Goal: Navigation & Orientation: Find specific page/section

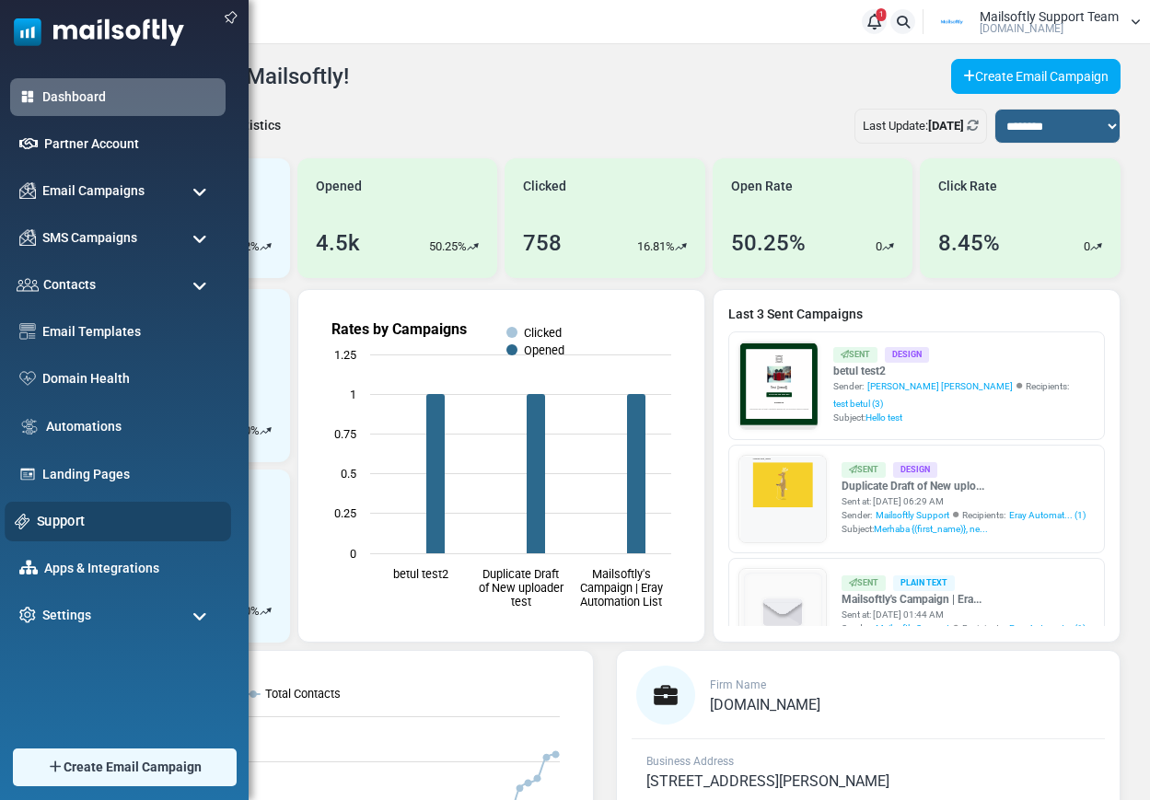
click at [75, 530] on link "Support" at bounding box center [129, 521] width 184 height 20
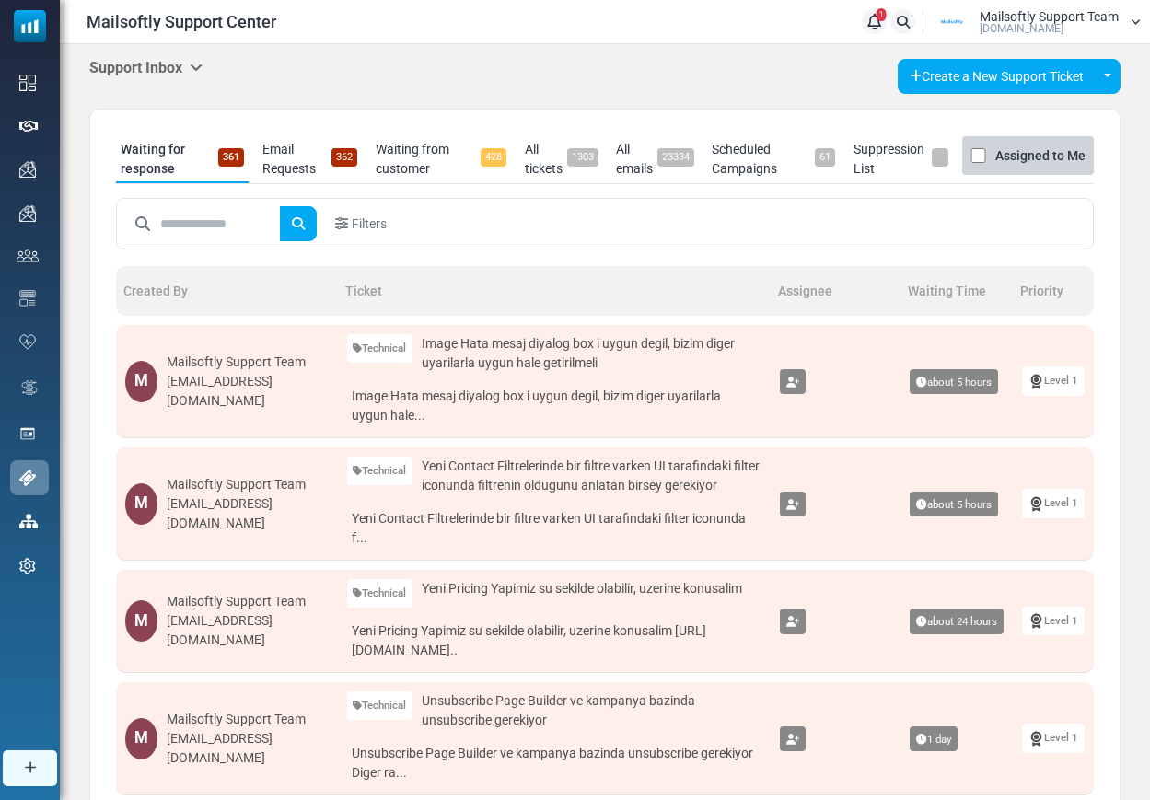
click at [194, 65] on icon at bounding box center [196, 67] width 13 height 15
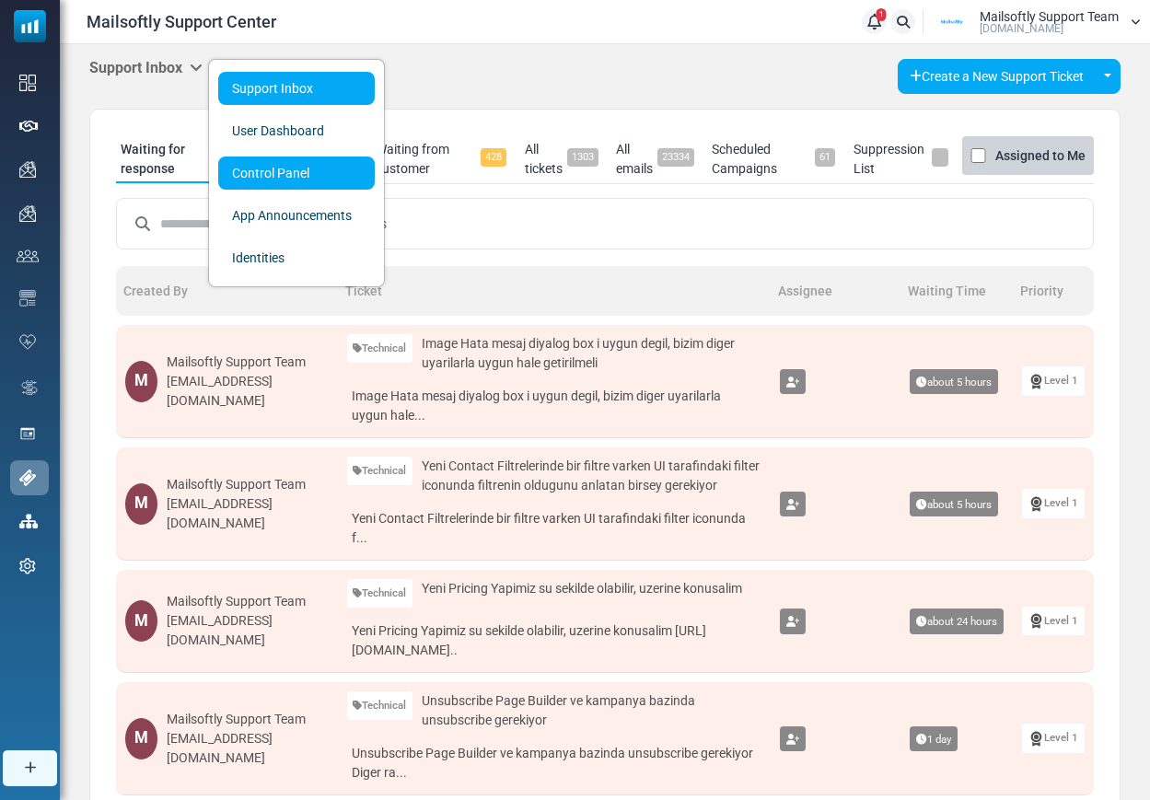
click at [268, 179] on link "Control Panel" at bounding box center [296, 172] width 156 height 33
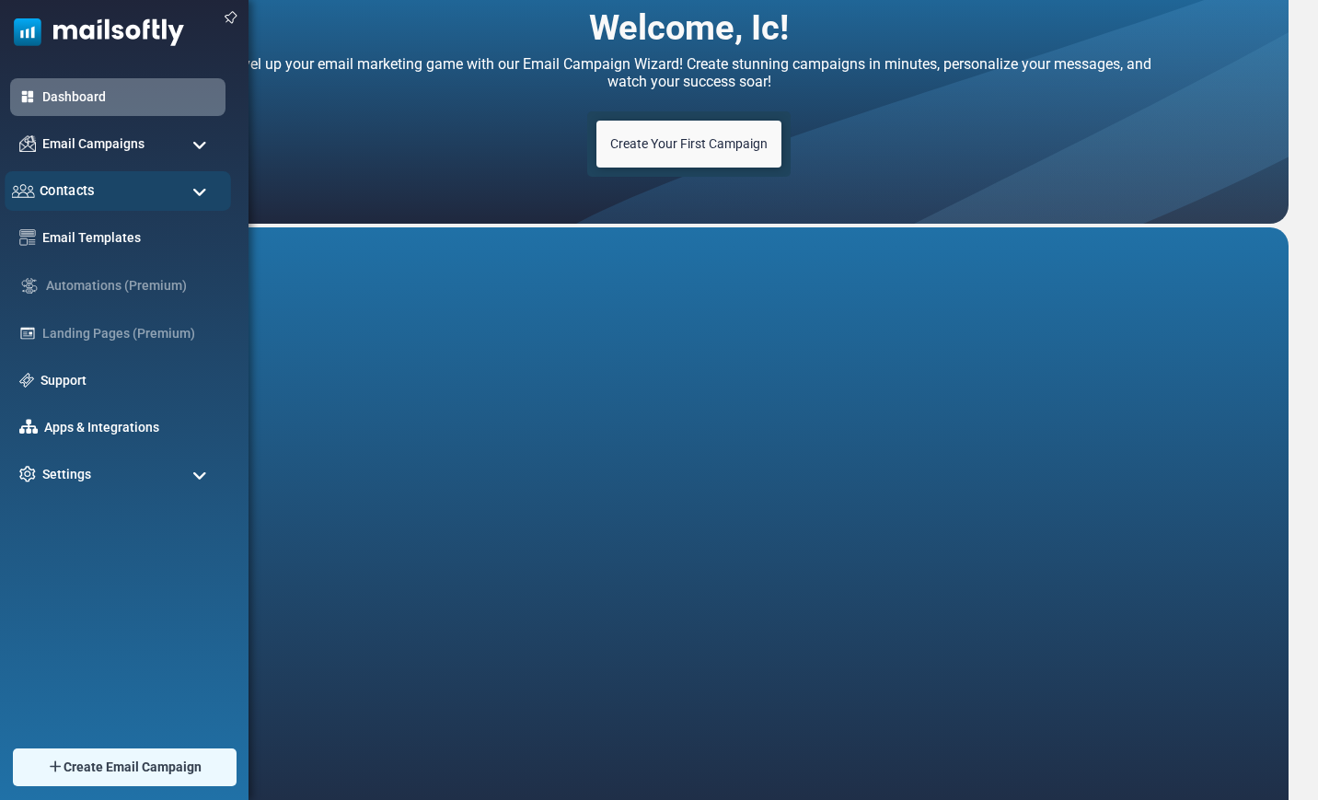
scroll to position [78, 0]
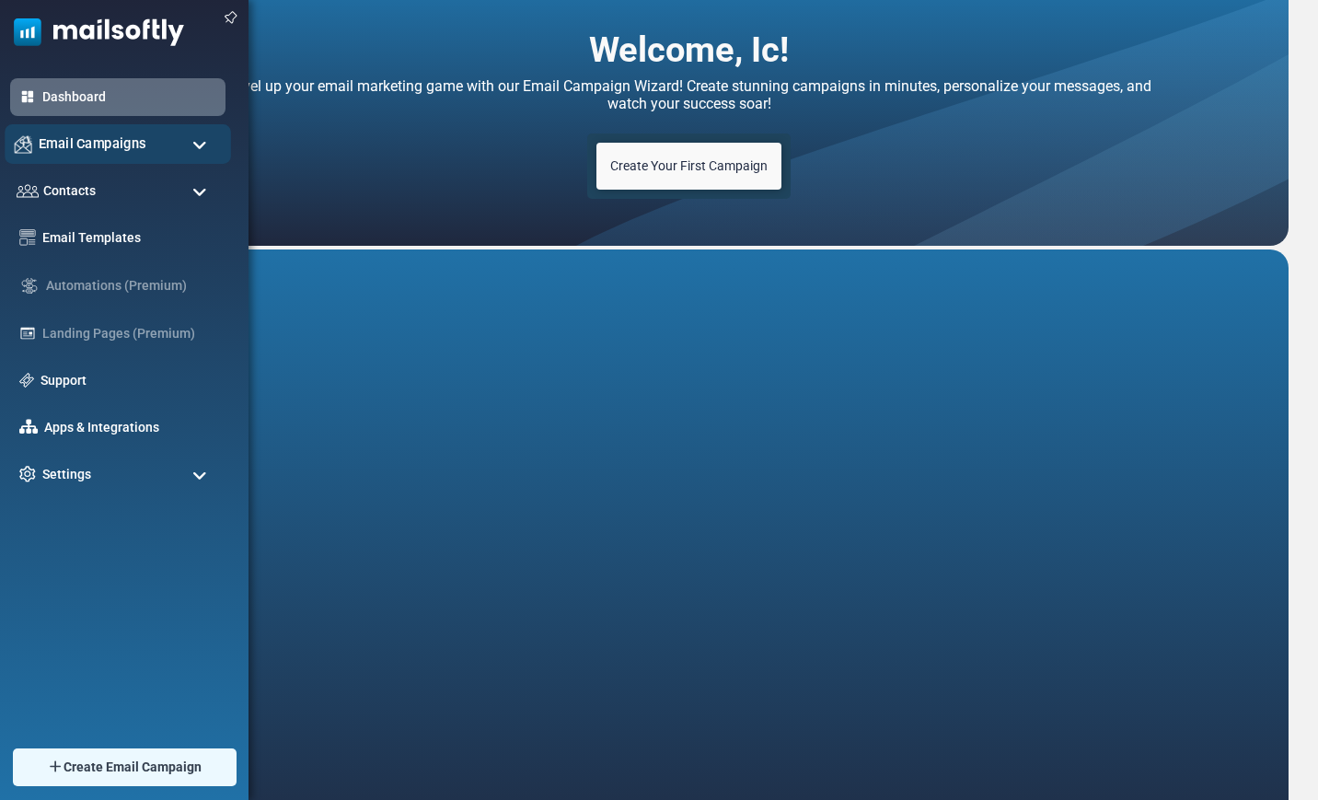
click at [113, 139] on span "Email Campaigns" at bounding box center [93, 143] width 108 height 20
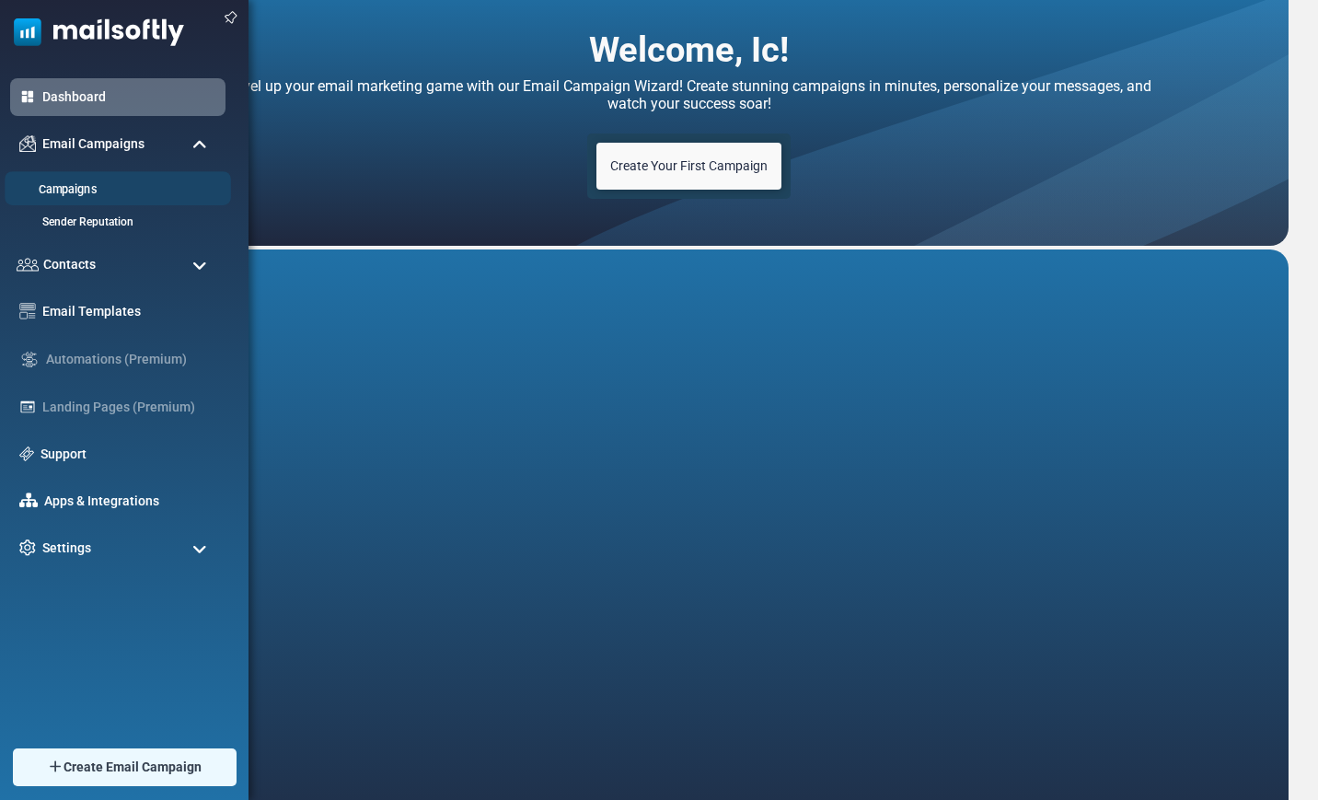
click at [87, 189] on link "Campaigns" at bounding box center [115, 189] width 221 height 17
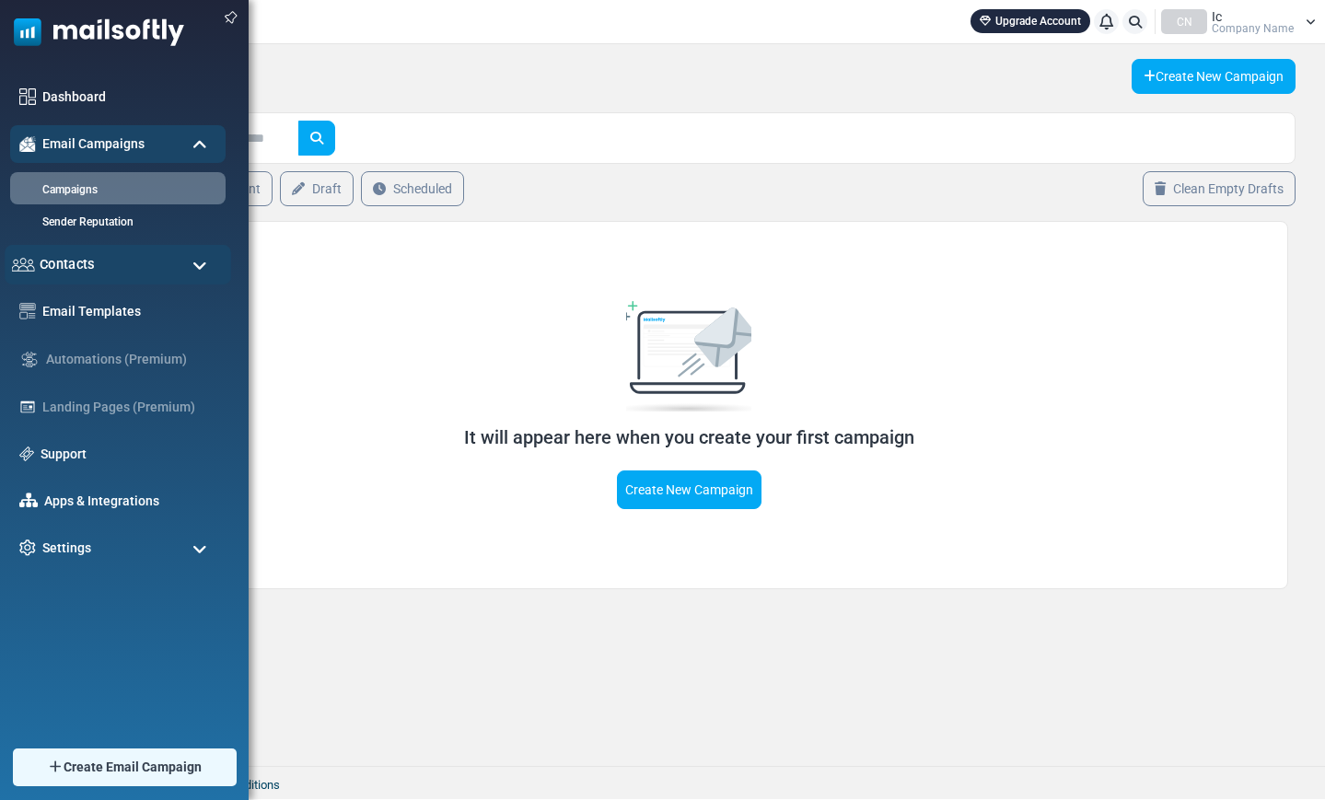
click at [66, 269] on span "Contacts" at bounding box center [67, 264] width 55 height 20
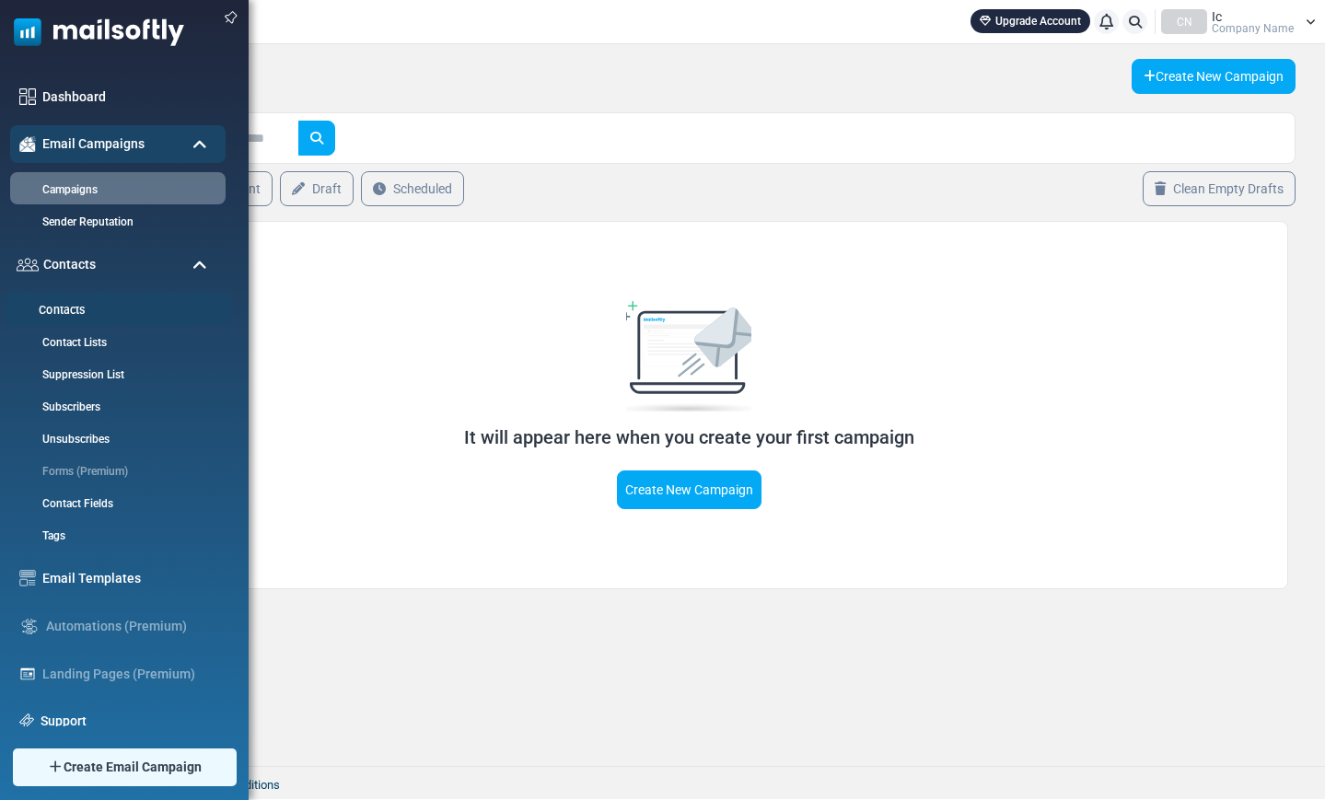
click at [64, 308] on link "Contacts" at bounding box center [115, 310] width 221 height 17
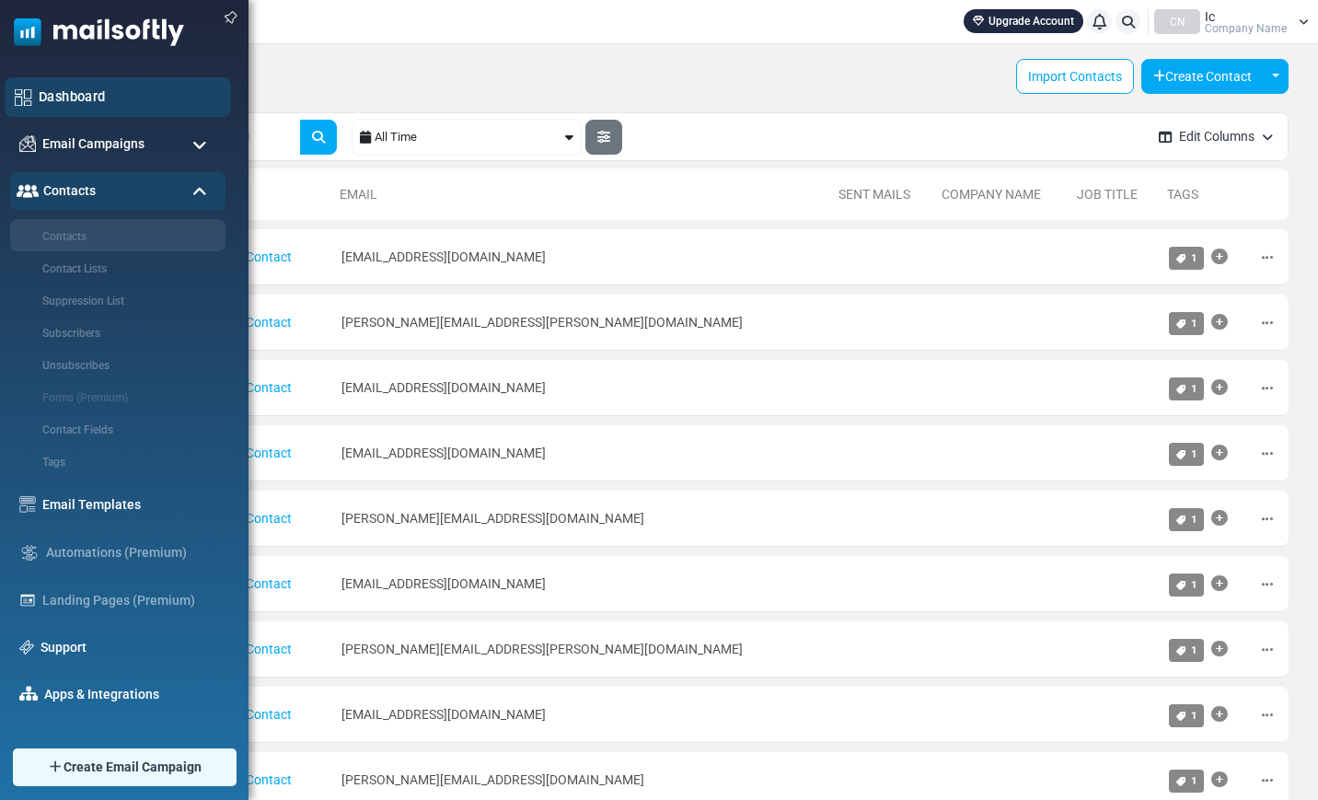
click at [61, 89] on link "Dashboard" at bounding box center [130, 97] width 182 height 20
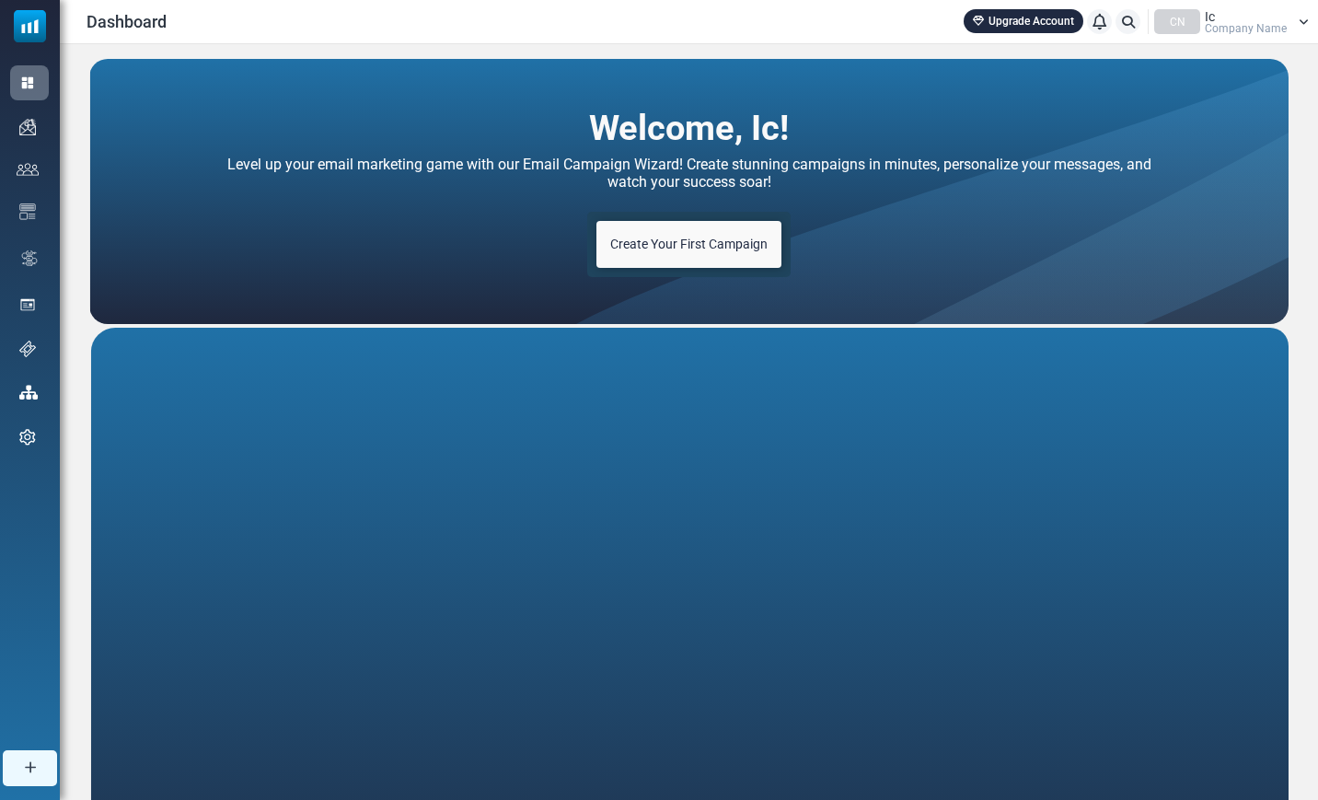
click at [1242, 24] on span "Company Name" at bounding box center [1246, 28] width 82 height 11
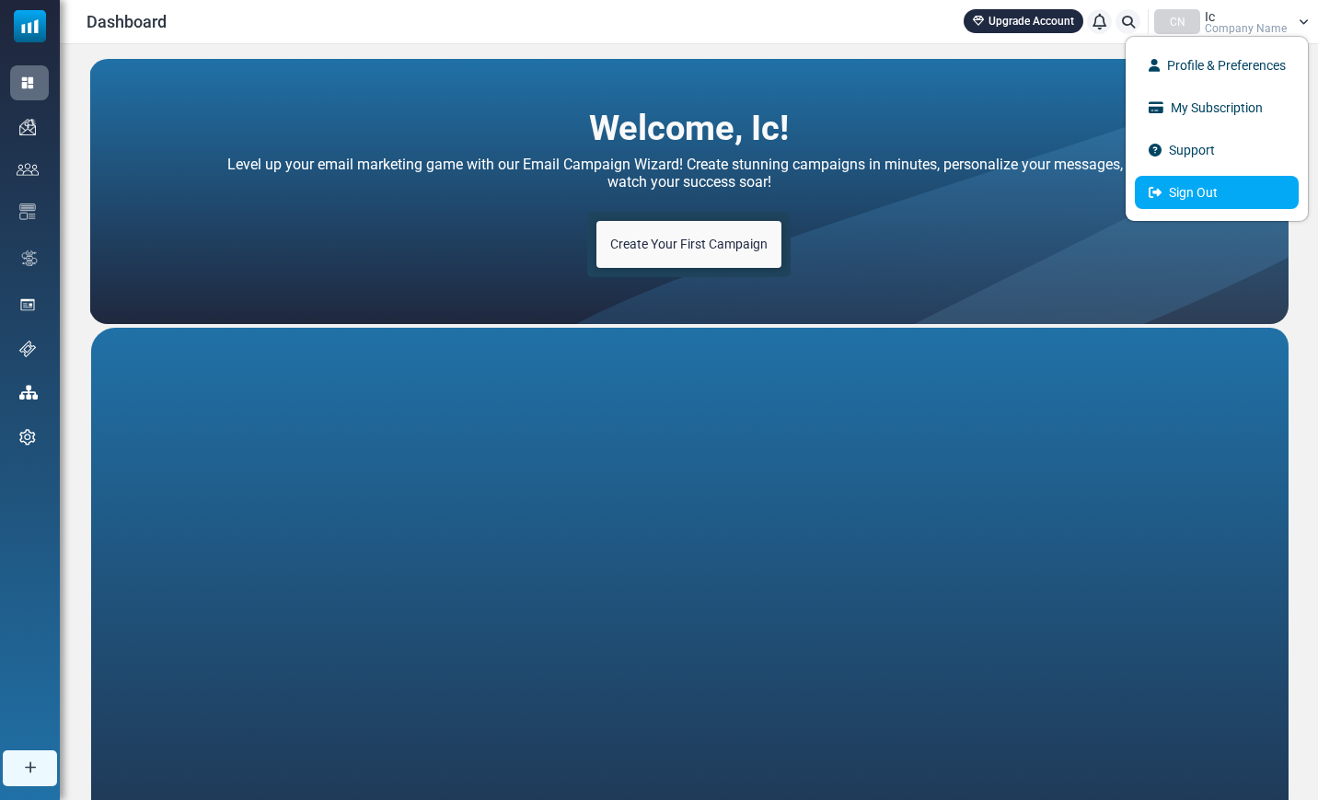
click at [1211, 199] on link "Sign Out" at bounding box center [1217, 192] width 164 height 33
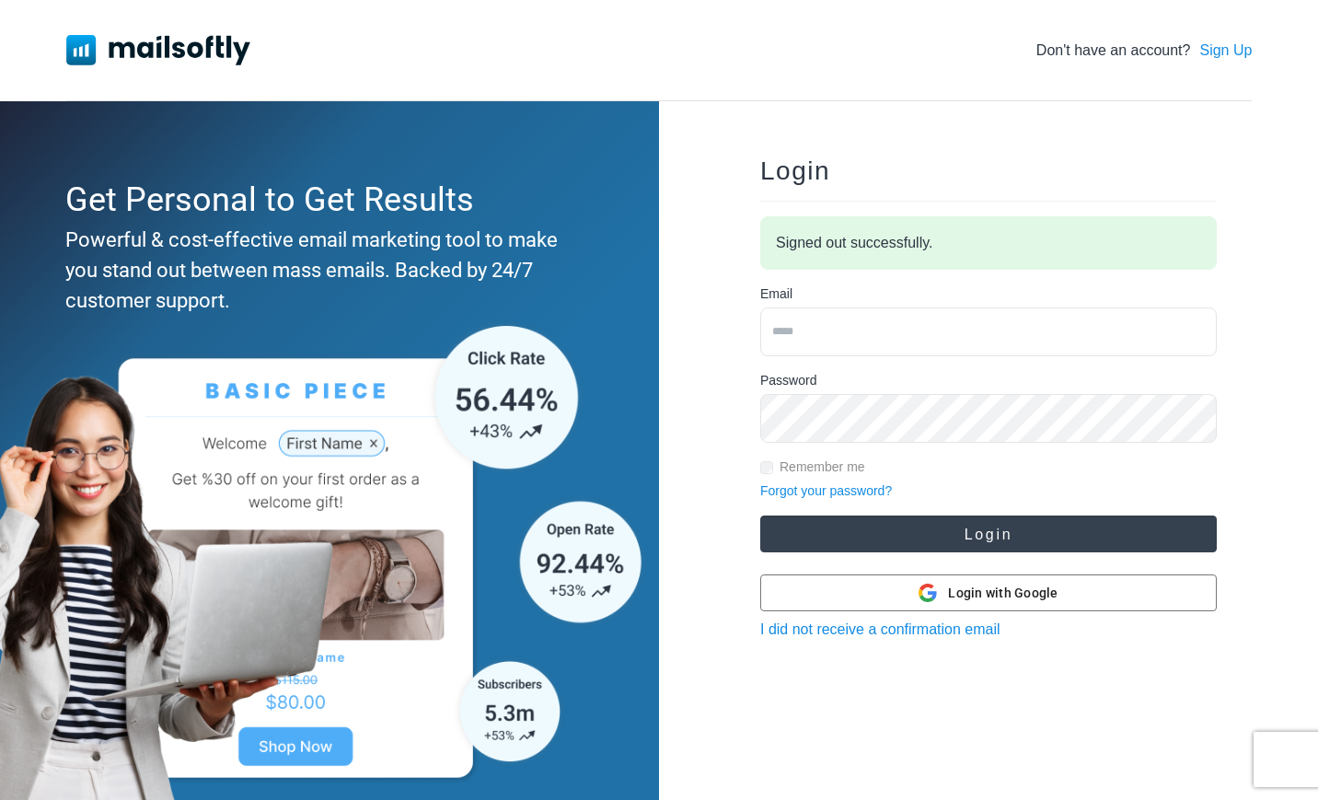
type input "**********"
click at [930, 535] on button "Login" at bounding box center [988, 533] width 457 height 37
